Goal: Transaction & Acquisition: Purchase product/service

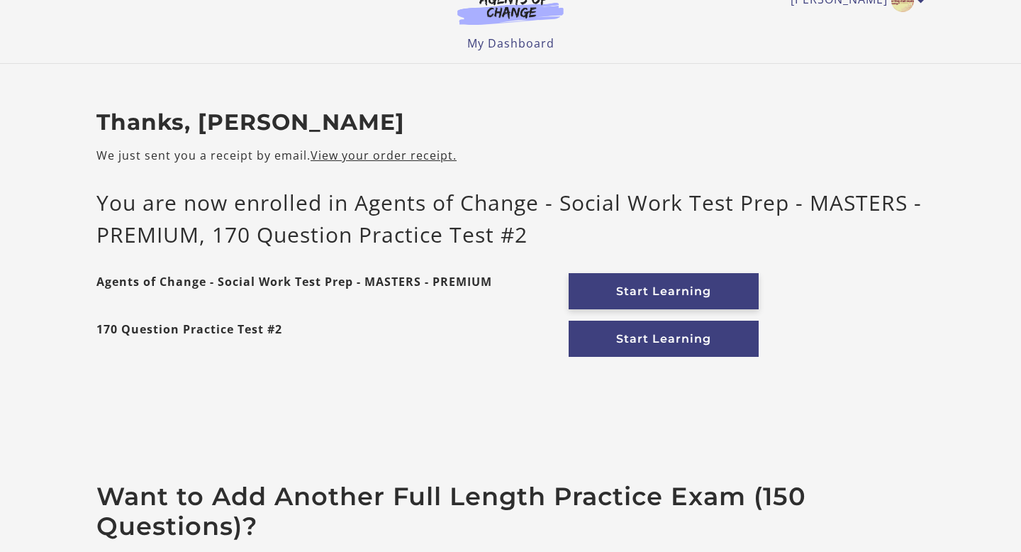
scroll to position [27, 0]
click at [610, 289] on link "Start Learning" at bounding box center [664, 292] width 190 height 36
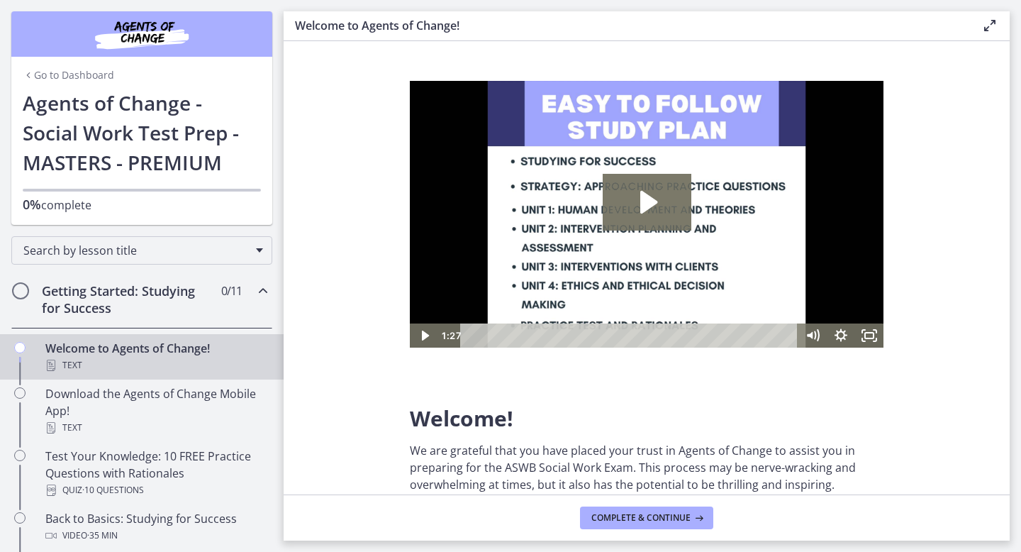
click at [85, 75] on link "Go to Dashboard" at bounding box center [68, 75] width 91 height 14
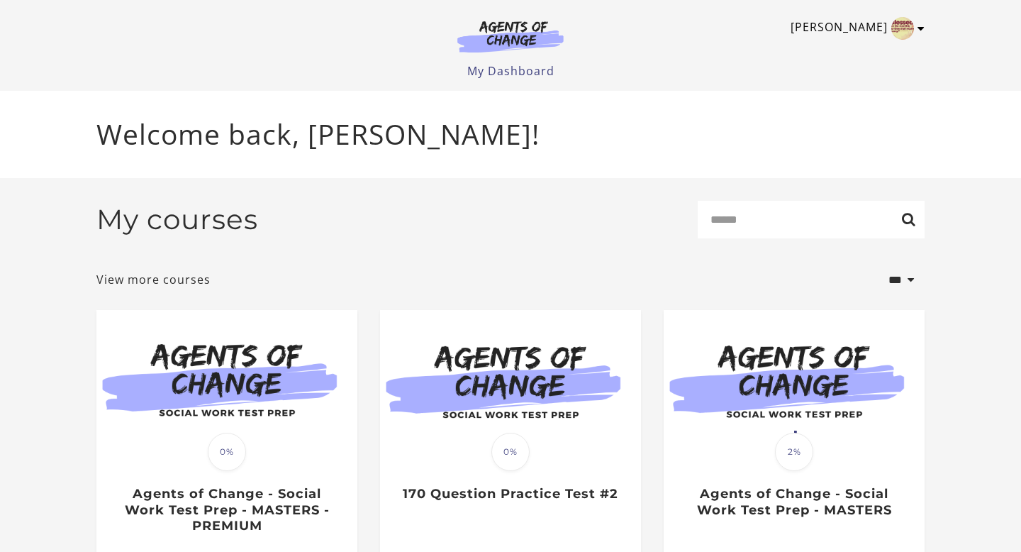
click at [923, 29] on icon "Toggle menu" at bounding box center [921, 28] width 7 height 11
click at [876, 60] on link "My Account" at bounding box center [865, 52] width 125 height 24
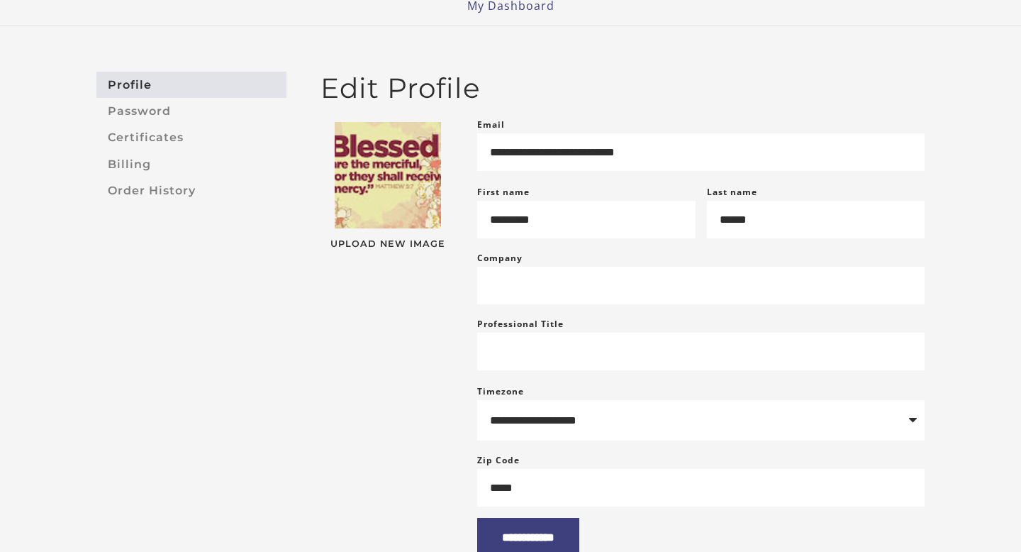
scroll to position [65, 0]
click at [382, 215] on img at bounding box center [388, 176] width 106 height 106
click at [373, 172] on img at bounding box center [388, 176] width 106 height 106
click at [362, 247] on span "Upload New Image" at bounding box center [388, 244] width 134 height 9
click at [321, 250] on input "Upload New Image" at bounding box center [321, 250] width 0 height 0
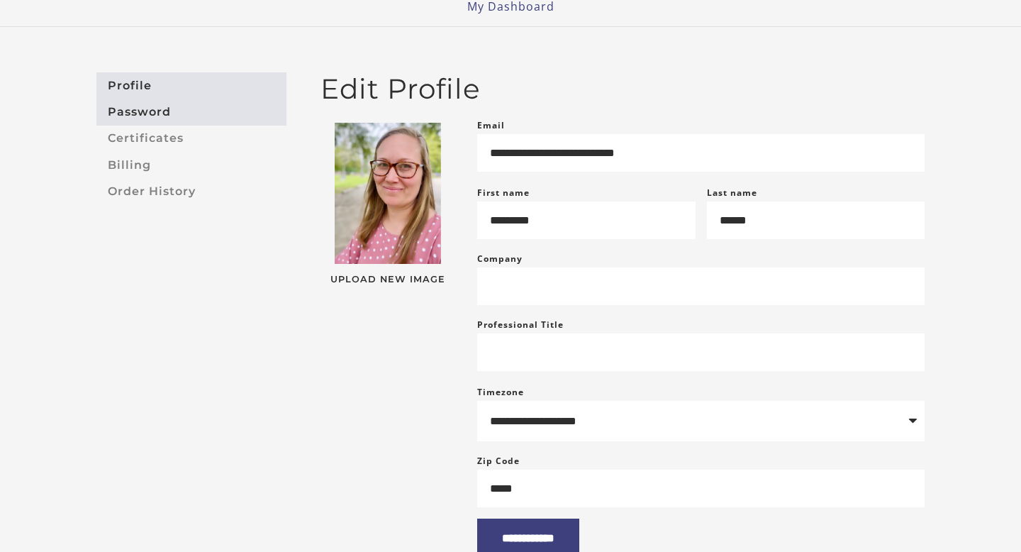
click at [153, 110] on link "Password" at bounding box center [191, 112] width 190 height 26
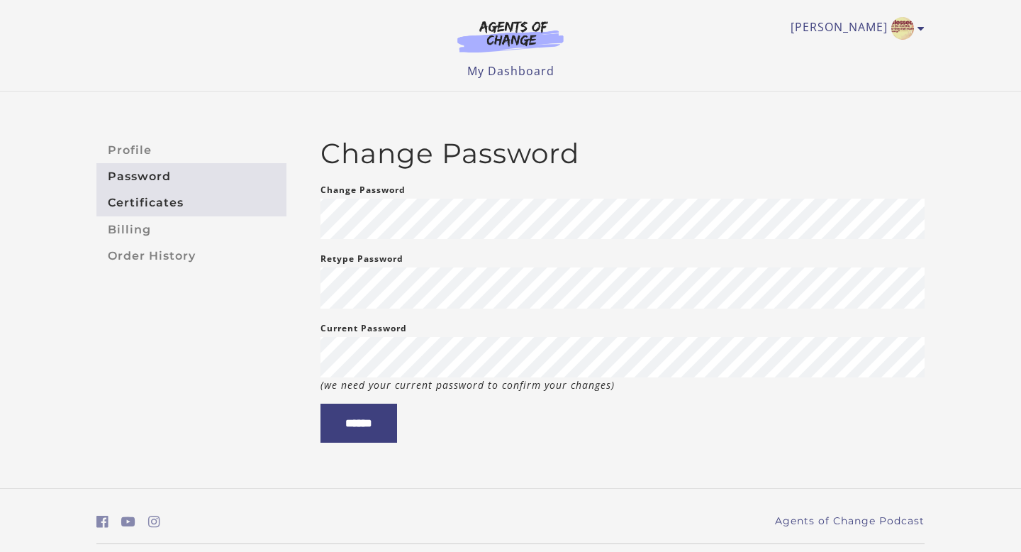
click at [137, 201] on link "Certificates" at bounding box center [191, 203] width 190 height 26
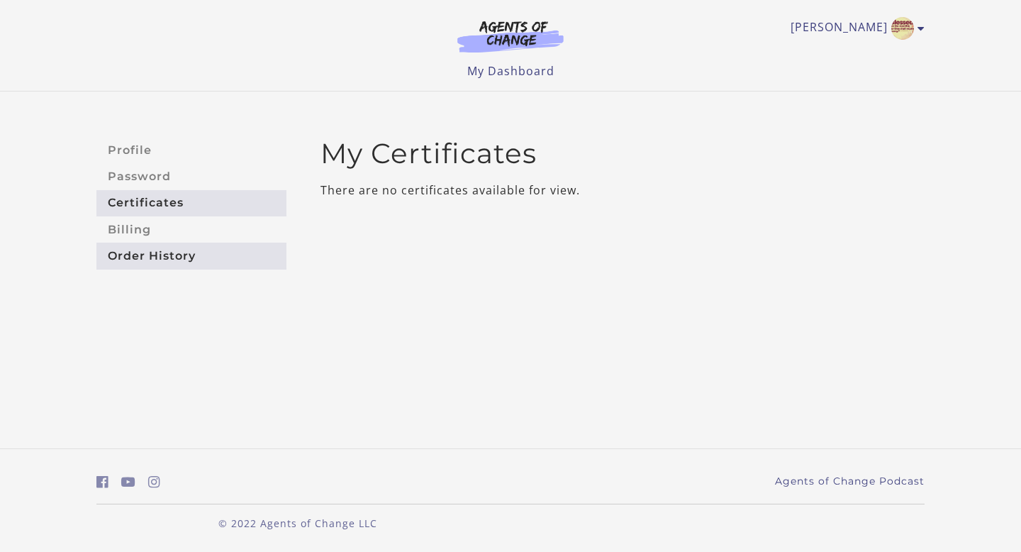
click at [138, 255] on link "Order History" at bounding box center [191, 256] width 190 height 26
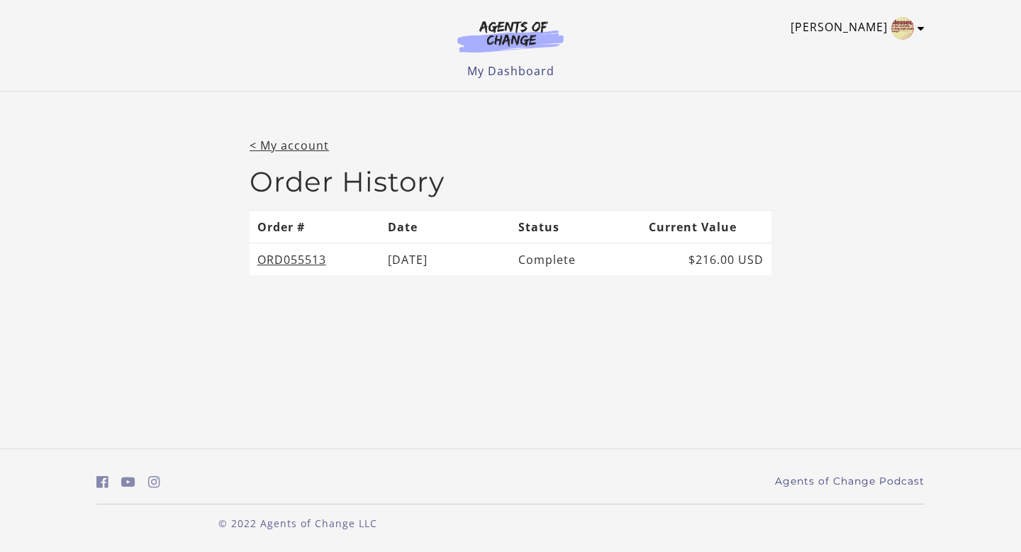
click at [864, 28] on link "[PERSON_NAME]" at bounding box center [854, 28] width 127 height 23
click at [855, 52] on link "My Account" at bounding box center [865, 52] width 125 height 24
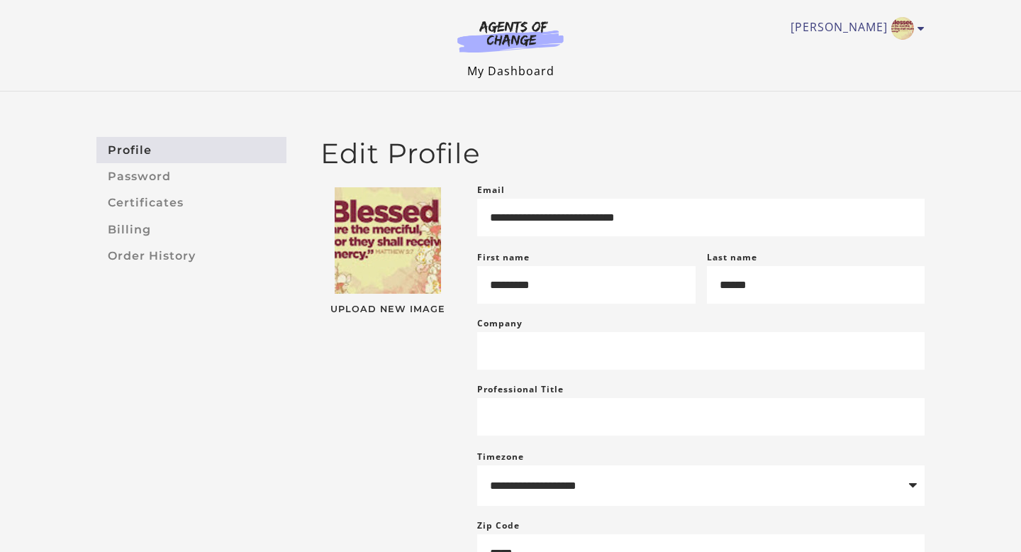
click at [470, 70] on link "My Dashboard" at bounding box center [510, 71] width 87 height 16
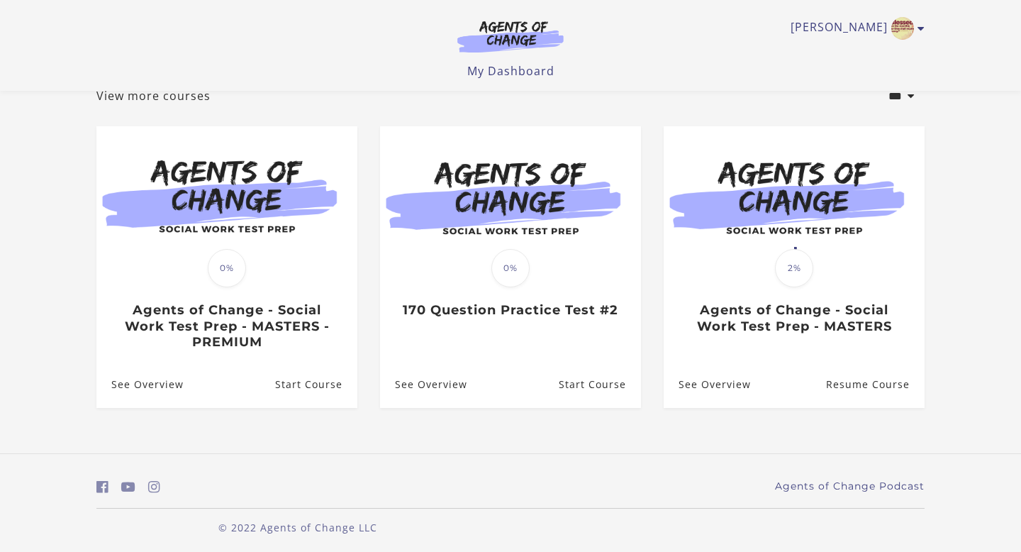
scroll to position [101, 0]
